Goal: Task Accomplishment & Management: Use online tool/utility

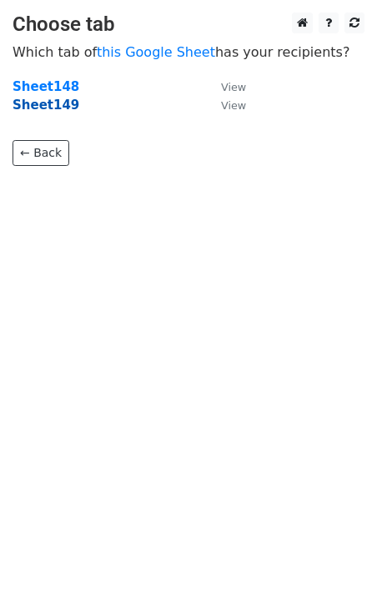
click at [57, 112] on strong "Sheet149" at bounding box center [46, 105] width 67 height 15
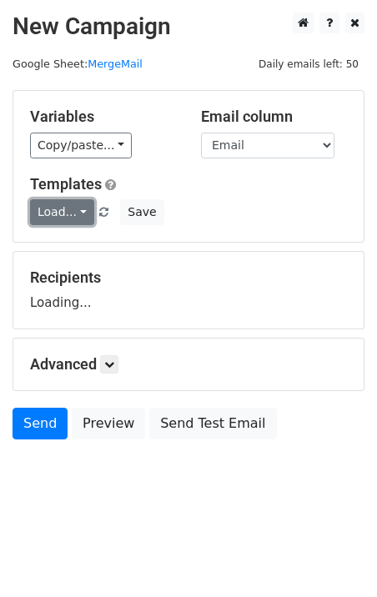
click at [63, 213] on link "Load..." at bounding box center [62, 212] width 64 height 26
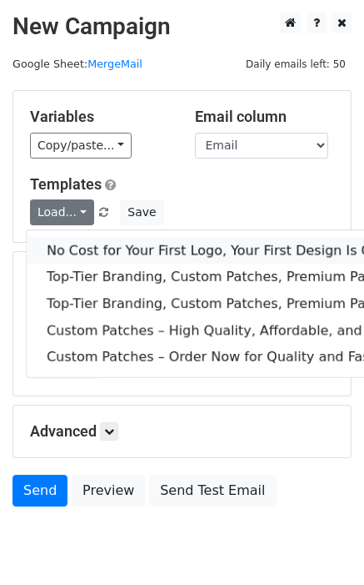
click at [105, 256] on link "No Cost for Your First Logo, Your First Design Is On Us!" at bounding box center [270, 250] width 486 height 27
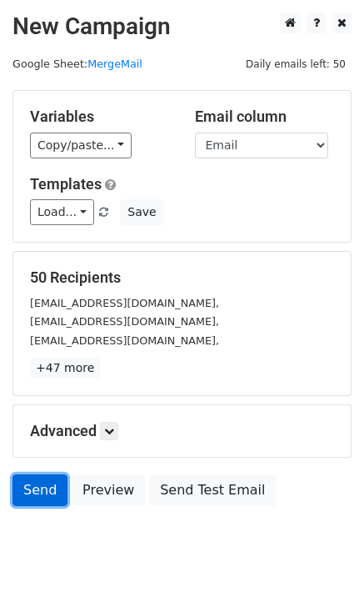
click at [28, 487] on link "Send" at bounding box center [40, 491] width 55 height 32
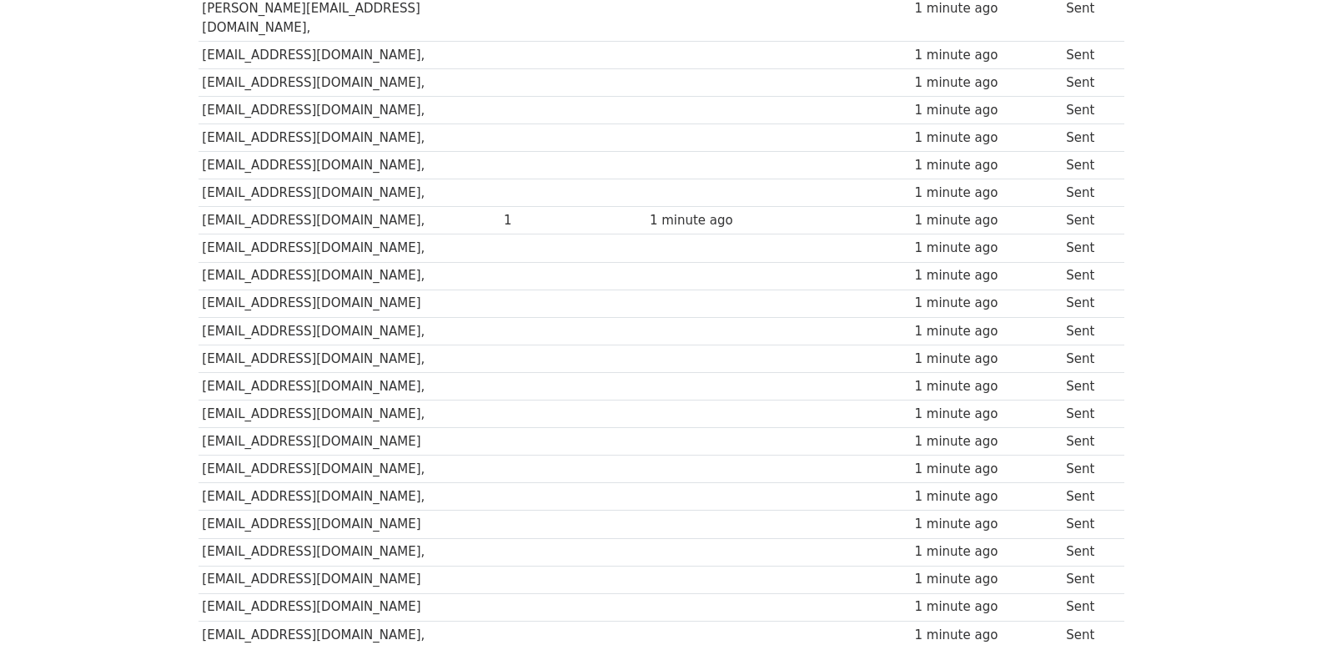
scroll to position [1112, 0]
